Goal: Task Accomplishment & Management: Manage account settings

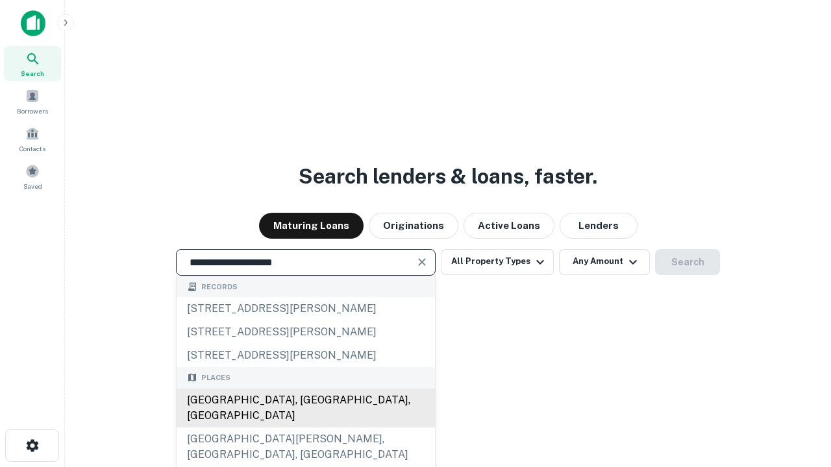
click at [305, 428] on div "Santa Monica, CA, USA" at bounding box center [306, 408] width 258 height 39
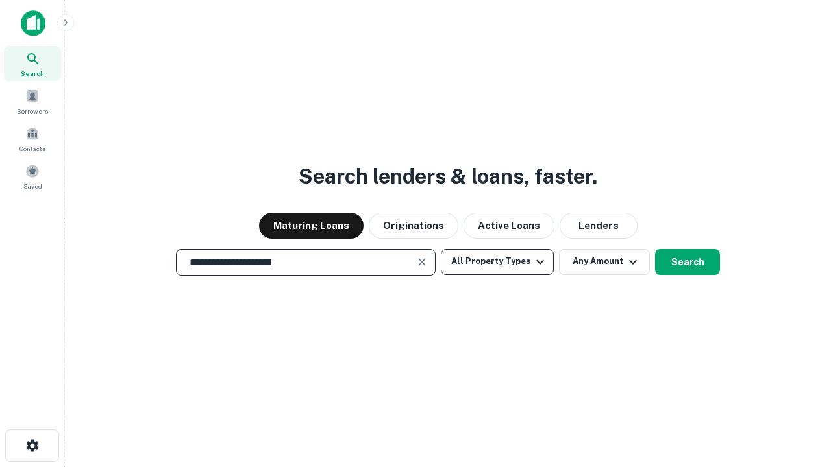
type input "**********"
click at [497, 262] on button "All Property Types" at bounding box center [497, 262] width 113 height 26
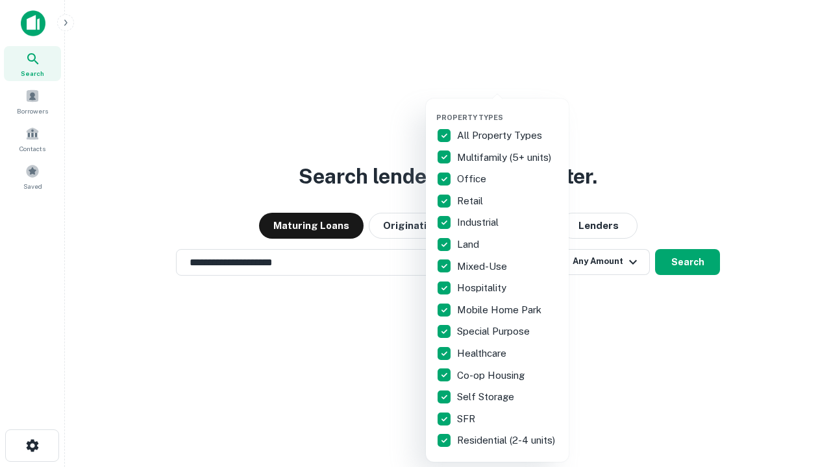
click at [508, 109] on button "button" at bounding box center [507, 109] width 143 height 1
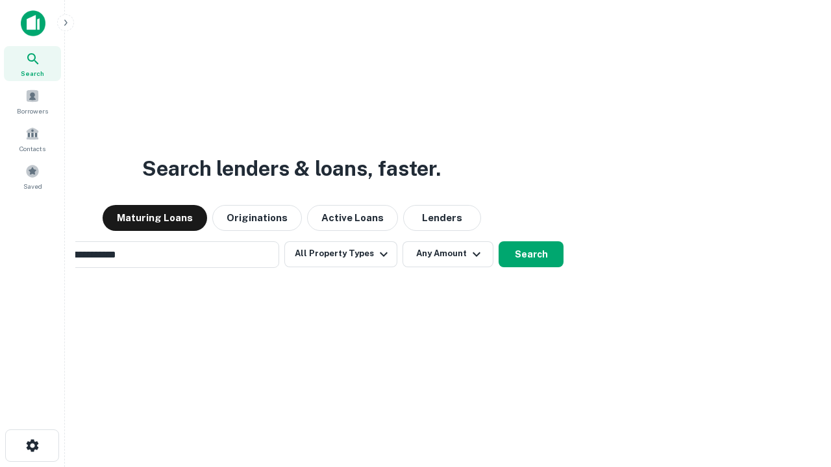
scroll to position [20, 0]
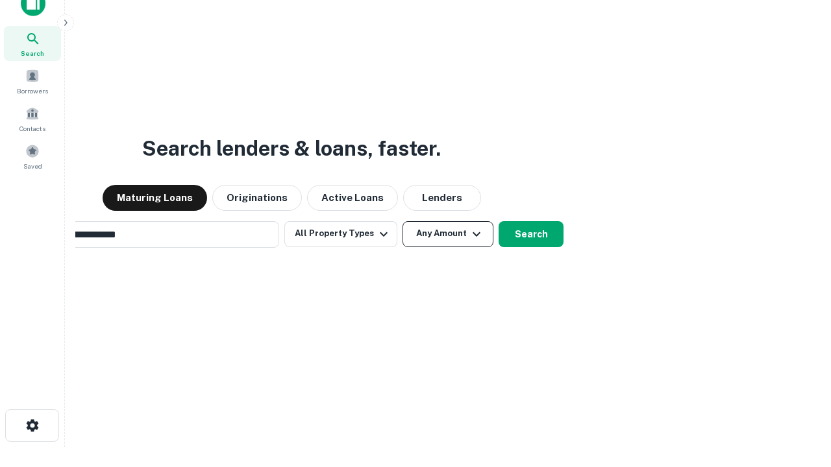
click at [402, 221] on button "Any Amount" at bounding box center [447, 234] width 91 height 26
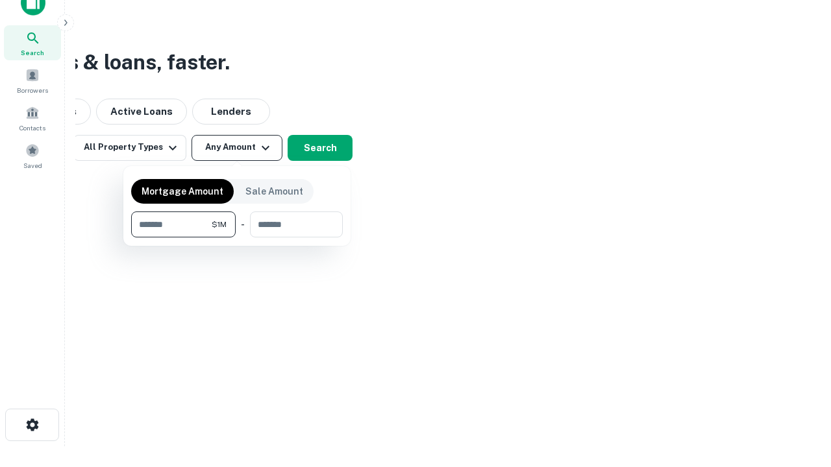
type input "*******"
click at [237, 238] on button "button" at bounding box center [237, 238] width 212 height 1
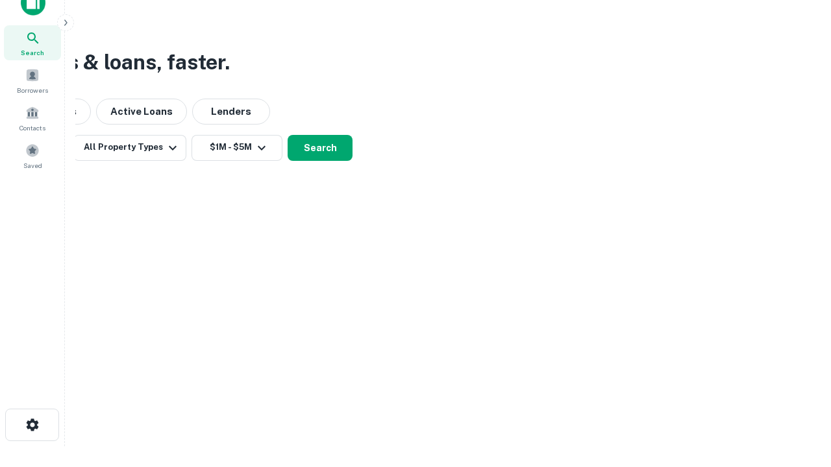
scroll to position [20, 0]
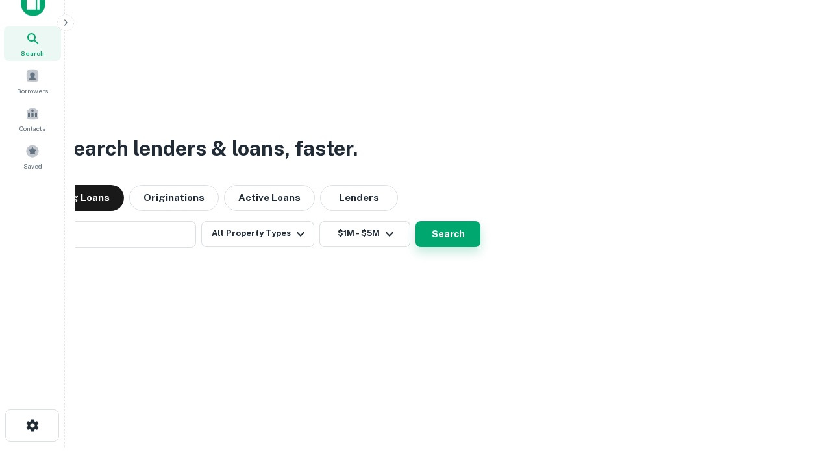
click at [415, 221] on button "Search" at bounding box center [447, 234] width 65 height 26
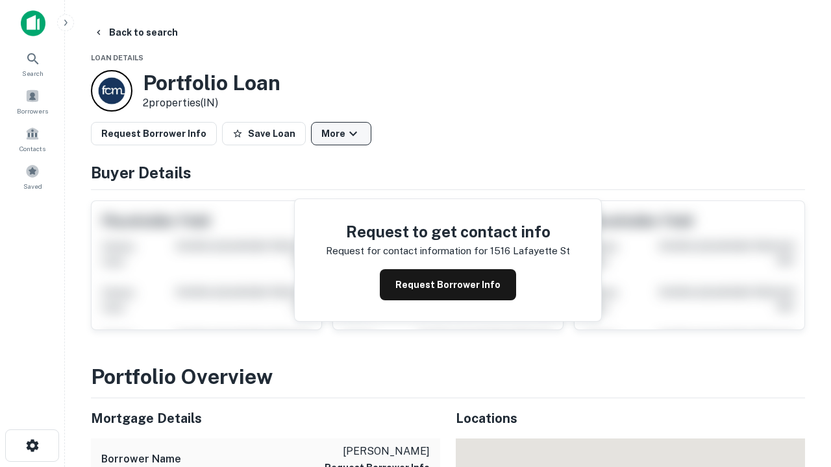
click at [341, 134] on button "More" at bounding box center [341, 133] width 60 height 23
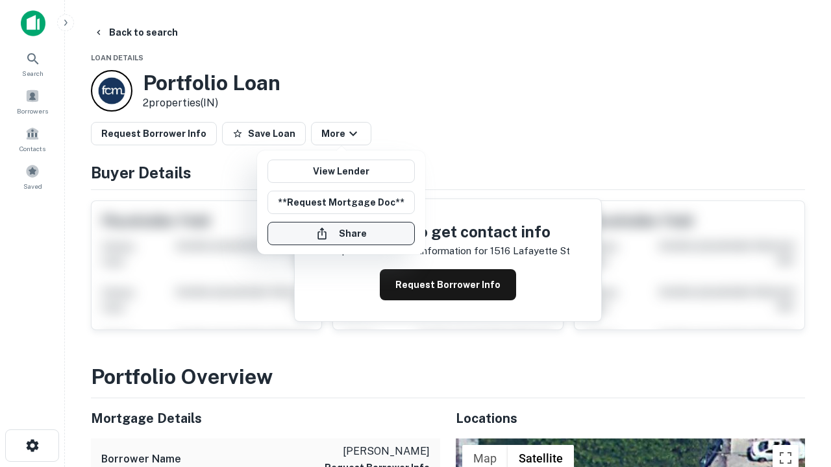
click at [341, 234] on button "Share" at bounding box center [340, 233] width 147 height 23
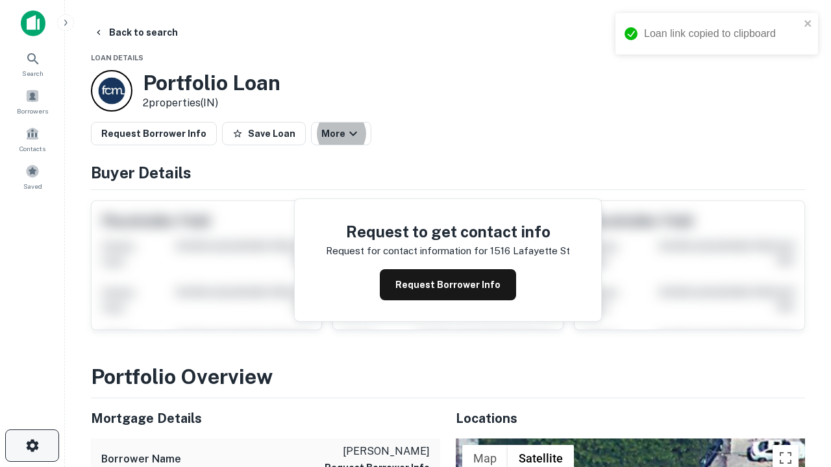
click at [32, 446] on icon "button" at bounding box center [33, 446] width 16 height 16
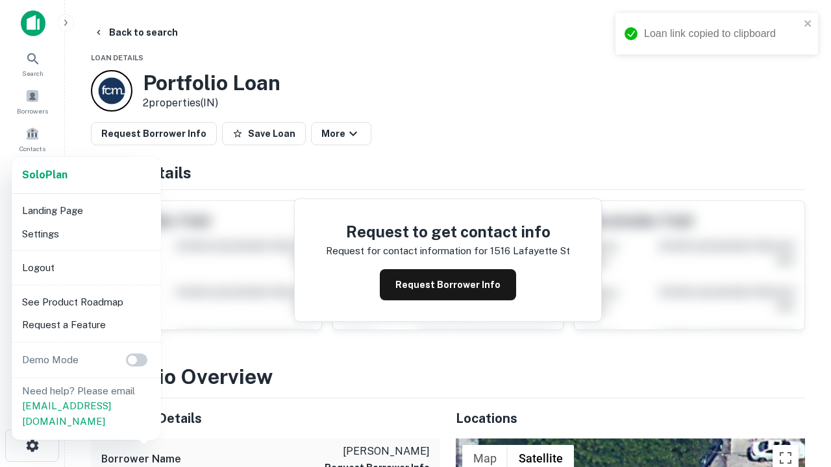
click at [86, 267] on li "Logout" at bounding box center [86, 267] width 139 height 23
